Goal: Transaction & Acquisition: Download file/media

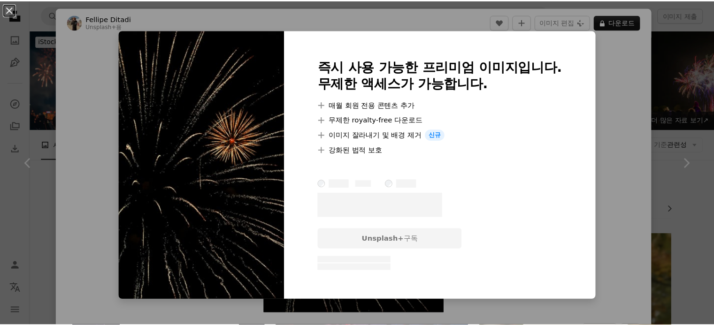
scroll to position [1080, 0]
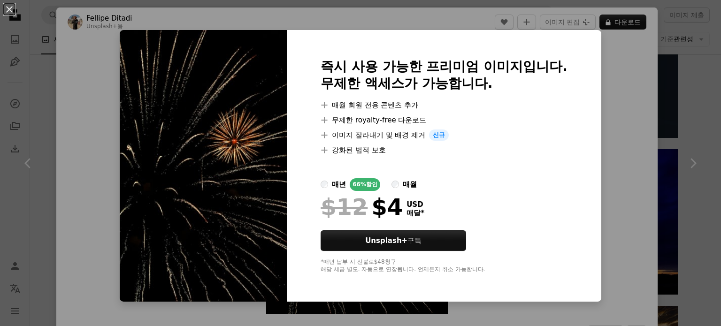
click at [615, 95] on div "An X shape 즉시 사용 가능한 프리미엄 이미지입니다. 무제한 액세스가 가능합니다. A plus sign 매월 회원 전용 콘텐츠 추가 A…" at bounding box center [360, 163] width 721 height 326
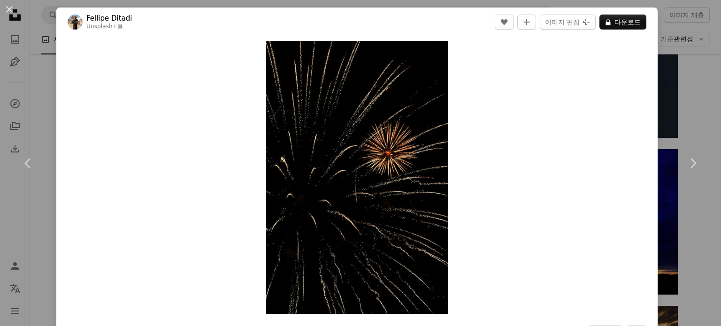
click at [668, 66] on div "An X shape Chevron left Chevron right Fellipe Ditadi Unsplash+ 용 A heart A plus…" at bounding box center [360, 163] width 721 height 326
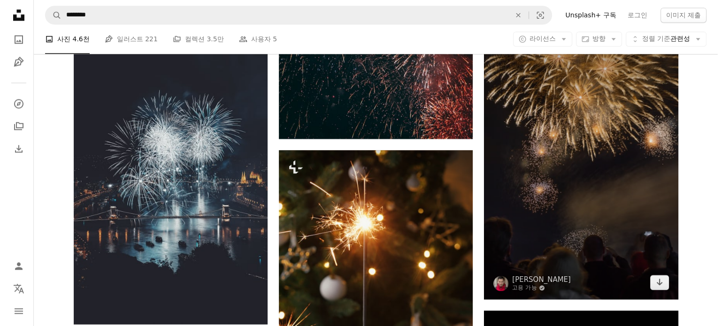
scroll to position [1361, 0]
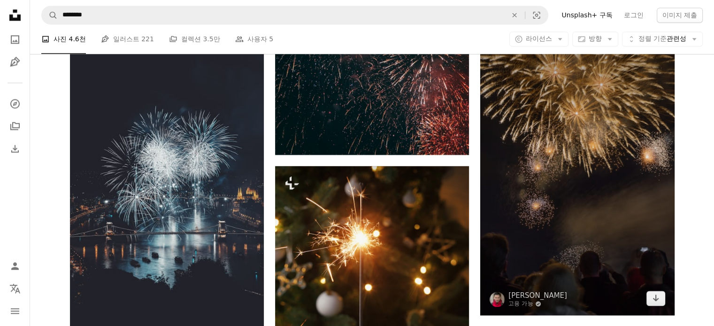
click at [648, 171] on img at bounding box center [577, 169] width 194 height 291
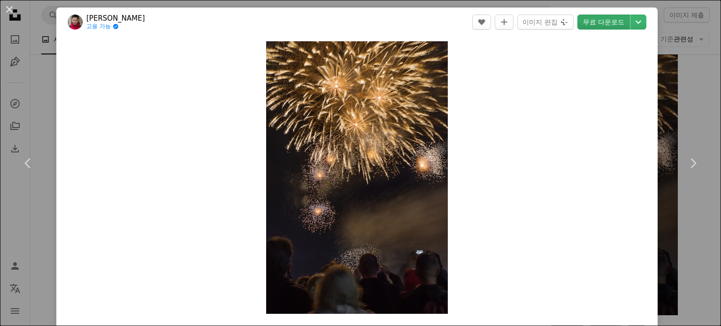
click at [603, 22] on link "무료 다운로드" at bounding box center [603, 22] width 53 height 15
